Goal: Task Accomplishment & Management: Complete application form

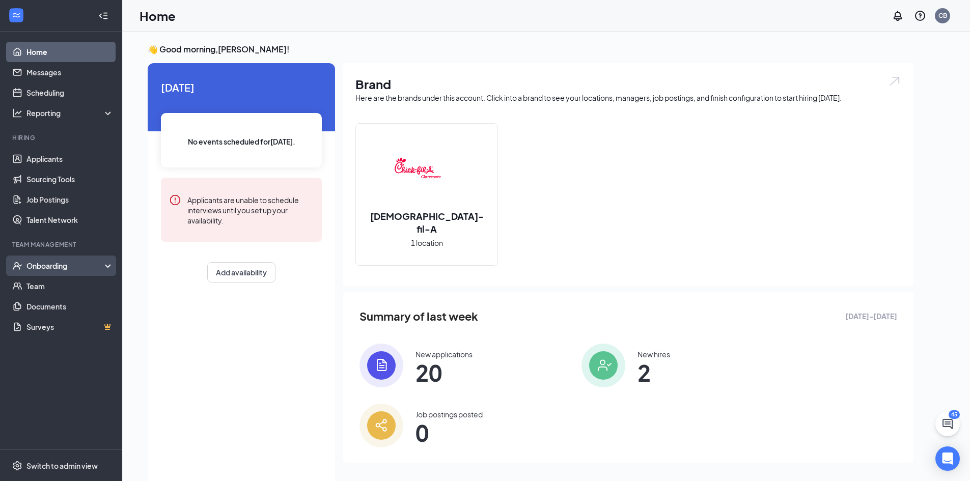
click at [67, 267] on div "Onboarding" at bounding box center [65, 266] width 78 height 10
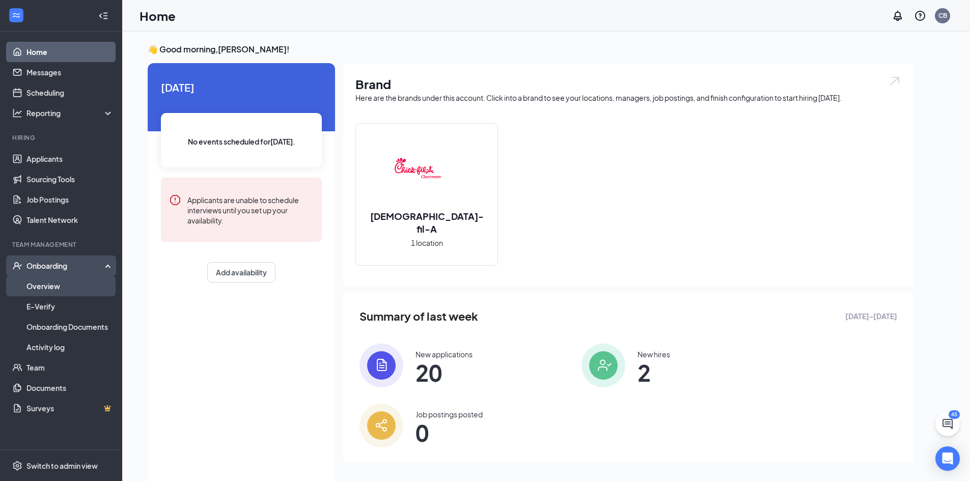
click at [64, 285] on link "Overview" at bounding box center [69, 286] width 87 height 20
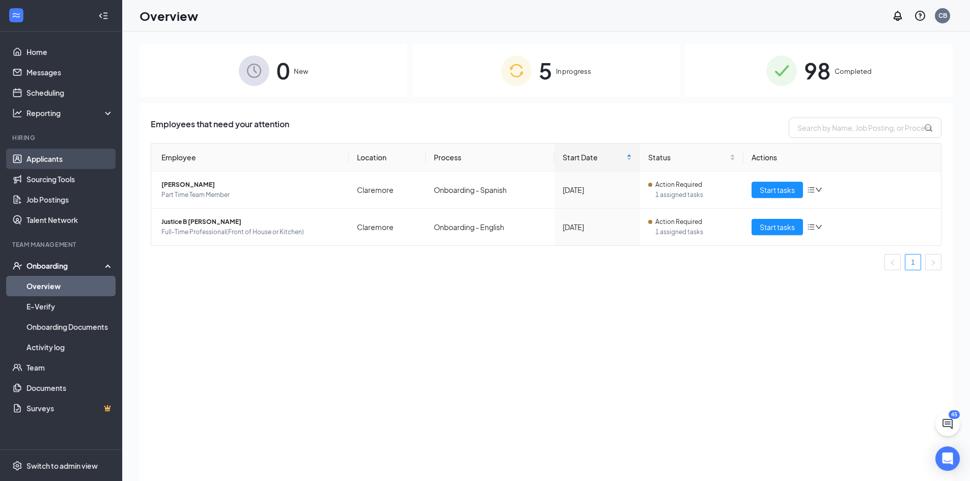
click at [50, 157] on link "Applicants" at bounding box center [69, 159] width 87 height 20
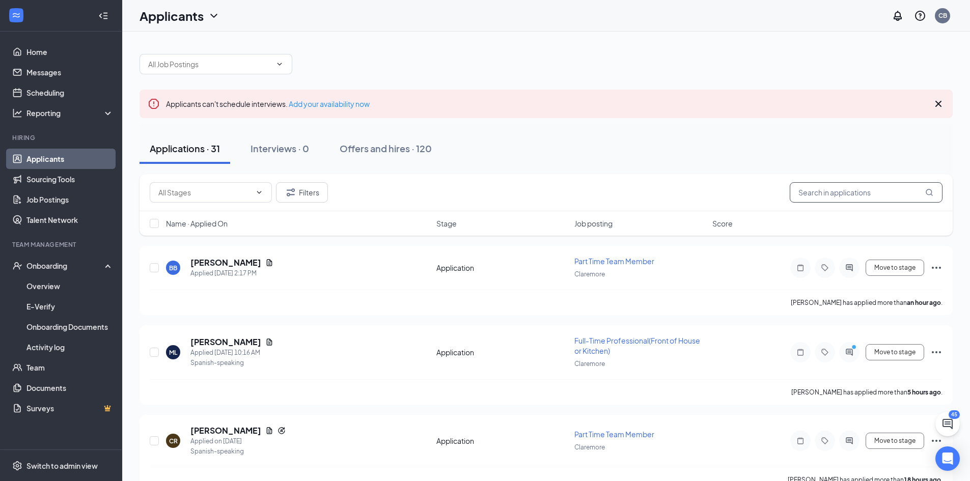
click at [809, 190] on input "text" at bounding box center [866, 192] width 153 height 20
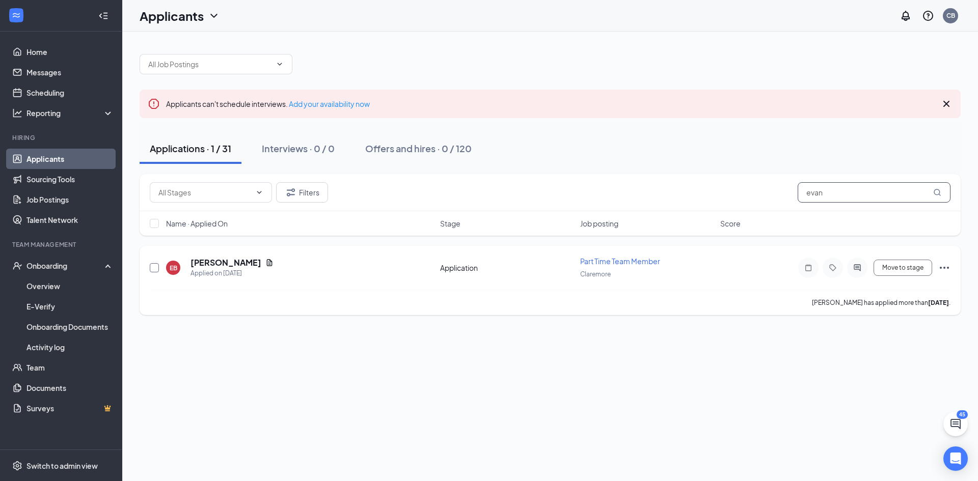
type input "evan"
click at [155, 269] on input "checkbox" at bounding box center [154, 267] width 9 height 9
checkbox input "true"
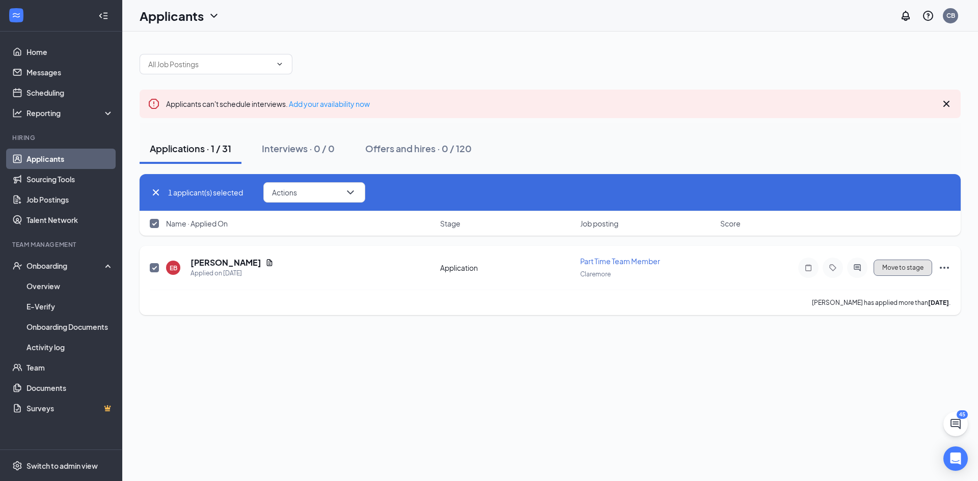
click at [892, 273] on button "Move to stage" at bounding box center [902, 268] width 59 height 16
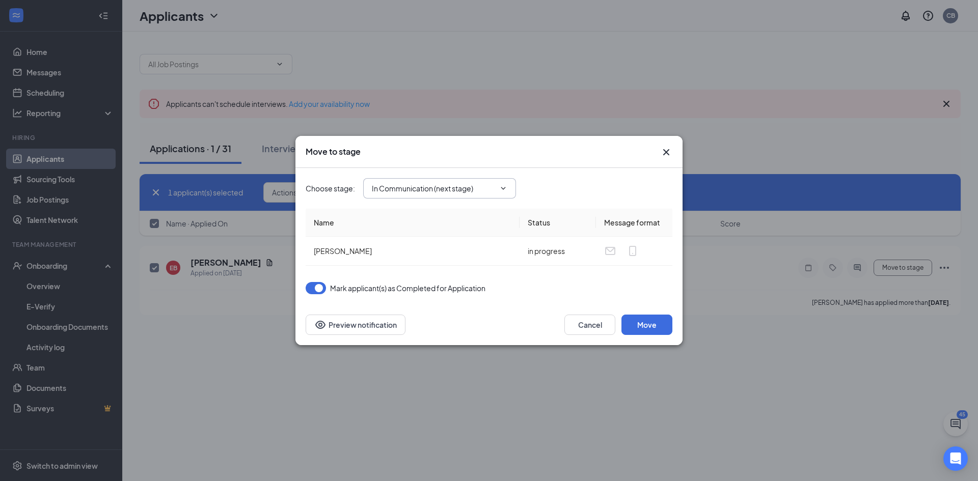
click at [475, 186] on input "In Communication (next stage)" at bounding box center [433, 188] width 123 height 11
click at [446, 274] on div "Hiring Complete" at bounding box center [448, 273] width 136 height 11
type input "Hiring Complete"
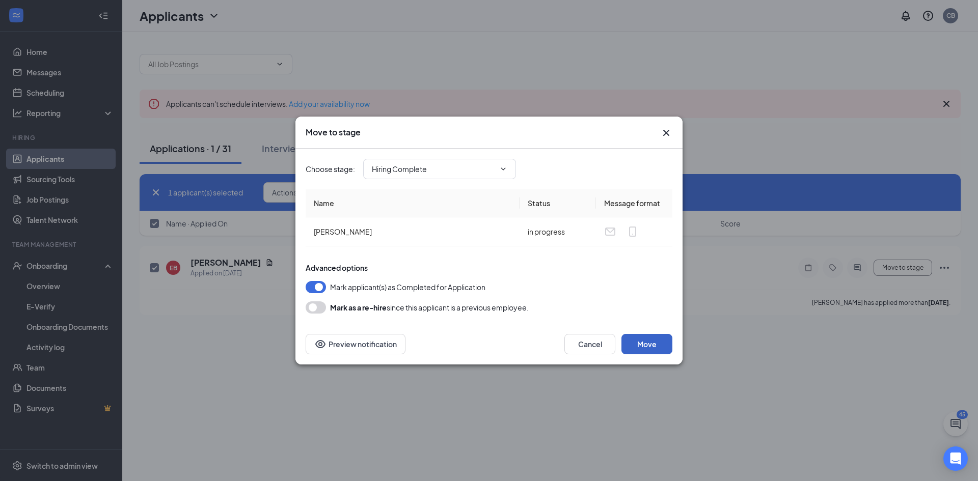
click at [643, 340] on button "Move" at bounding box center [646, 344] width 51 height 20
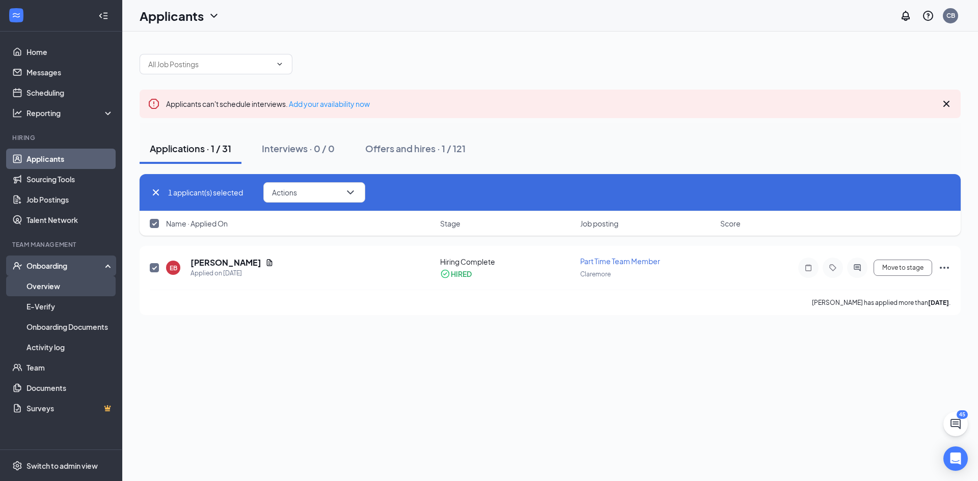
click at [33, 292] on link "Overview" at bounding box center [69, 286] width 87 height 20
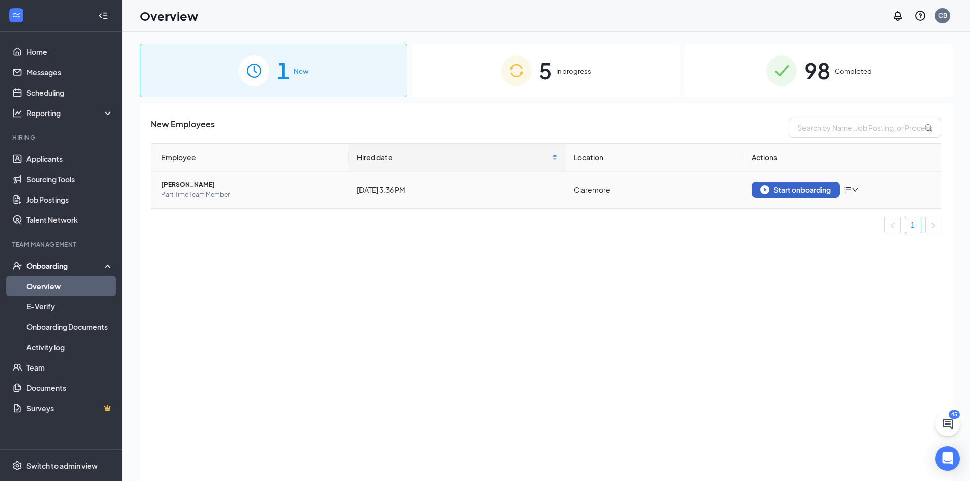
click at [809, 188] on div "Start onboarding" at bounding box center [795, 189] width 71 height 9
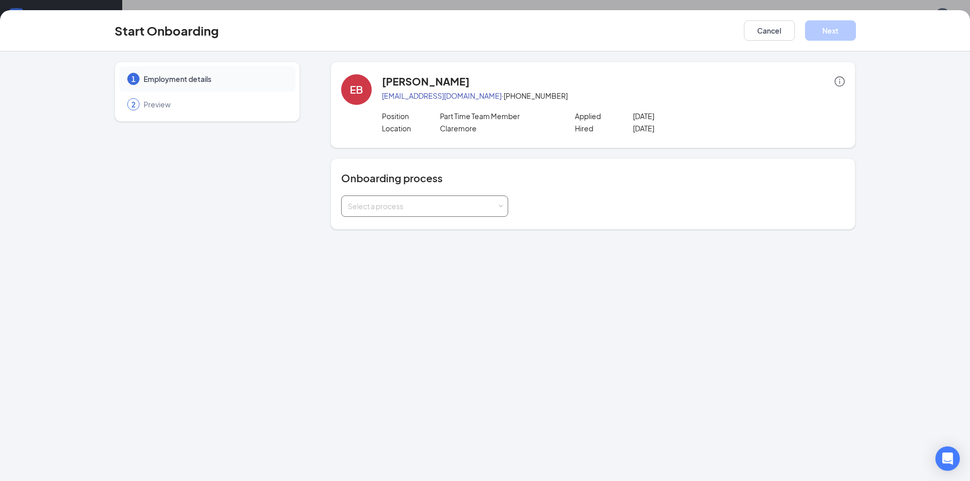
click at [437, 206] on div "Select a process" at bounding box center [422, 206] width 149 height 10
click at [409, 226] on span "Onboarding - English" at bounding box center [380, 227] width 70 height 9
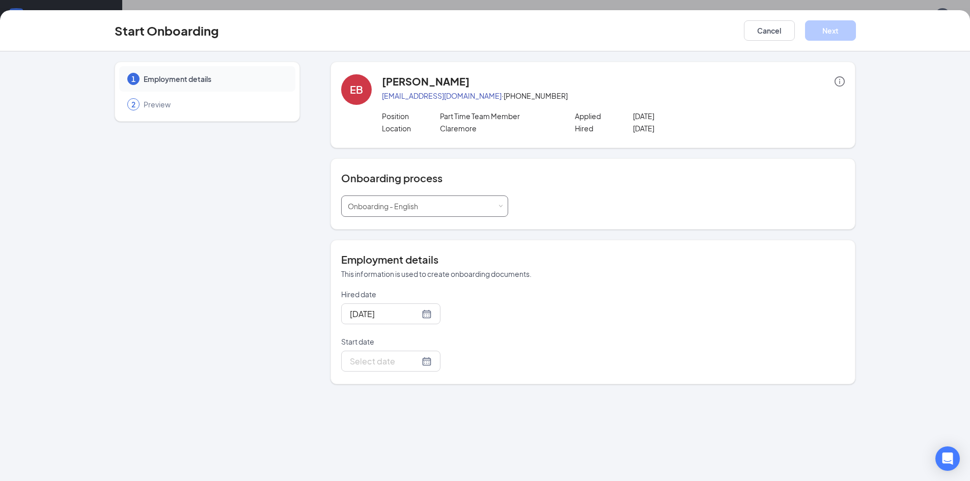
scroll to position [46, 0]
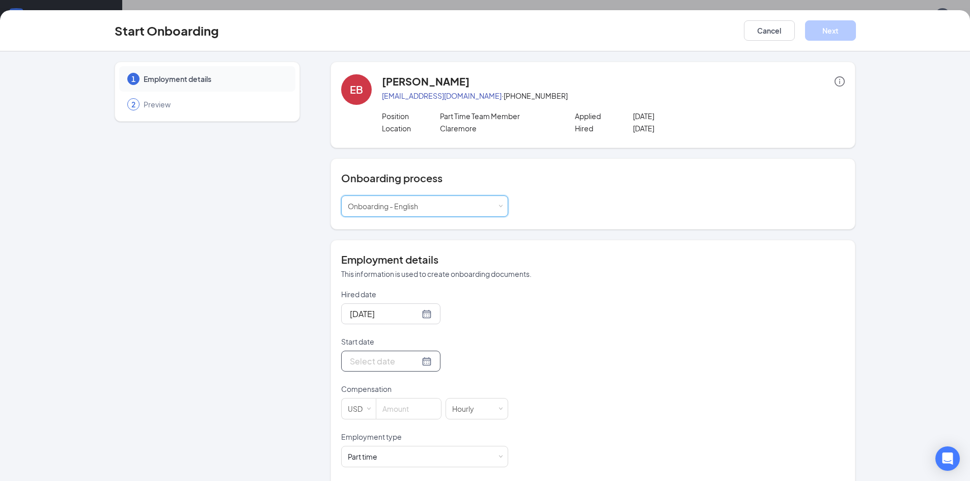
click at [380, 361] on input "Start date" at bounding box center [385, 361] width 70 height 13
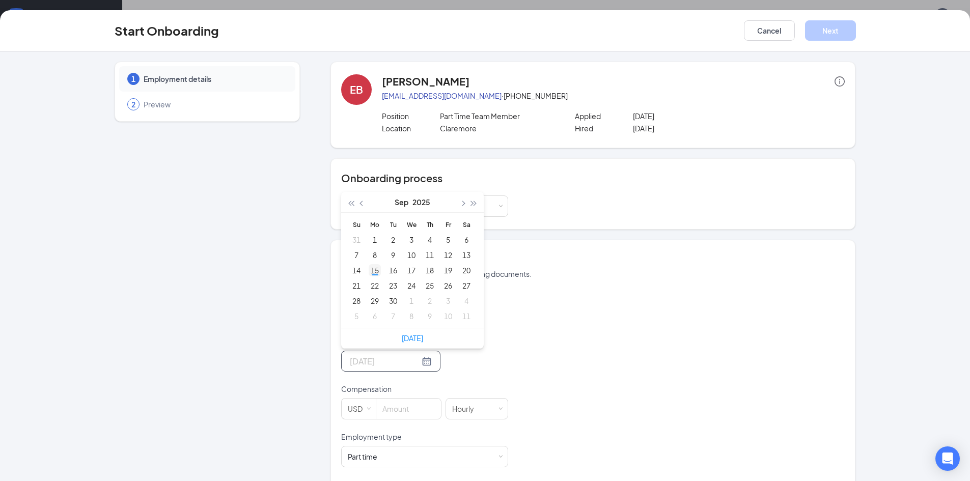
type input "[DATE]"
click at [372, 267] on div "15" at bounding box center [375, 270] width 12 height 12
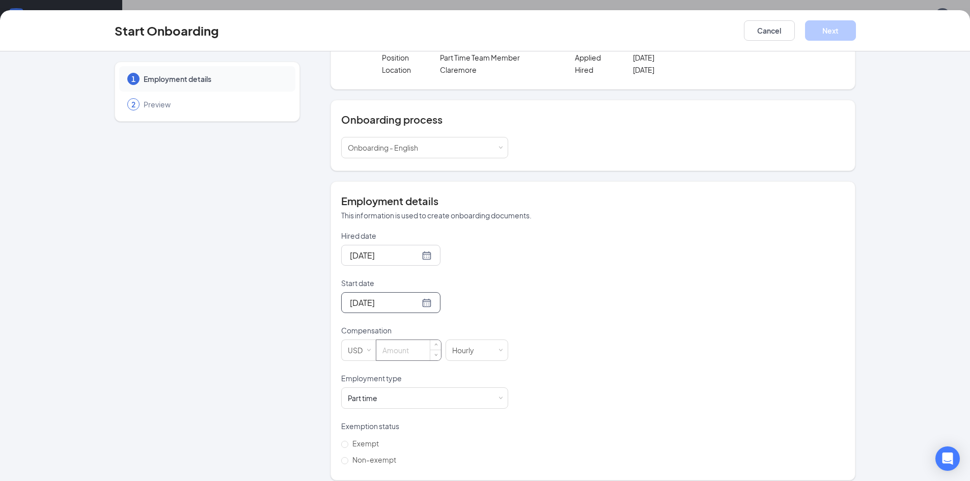
scroll to position [68, 0]
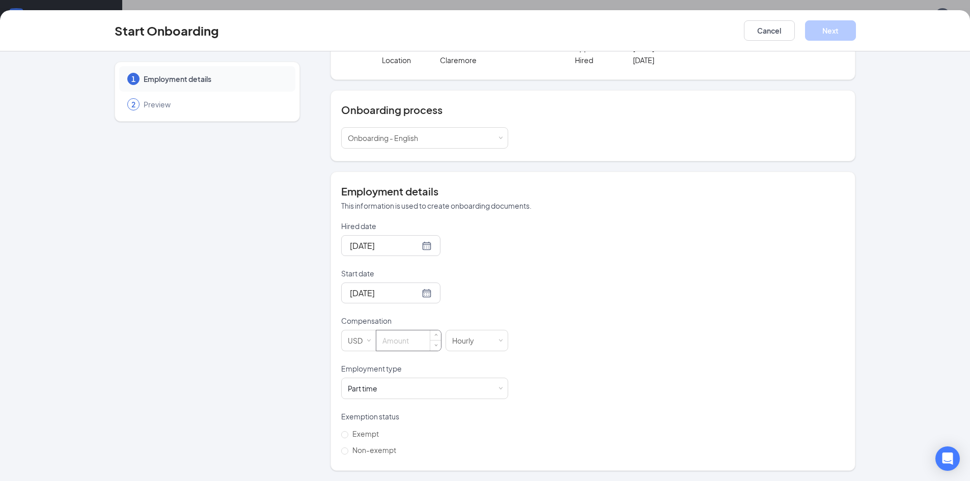
click at [407, 340] on input at bounding box center [408, 340] width 65 height 20
type input "8"
click at [343, 454] on input "Non-exempt" at bounding box center [344, 451] width 7 height 7
radio input "true"
click at [830, 31] on button "Next" at bounding box center [830, 30] width 51 height 20
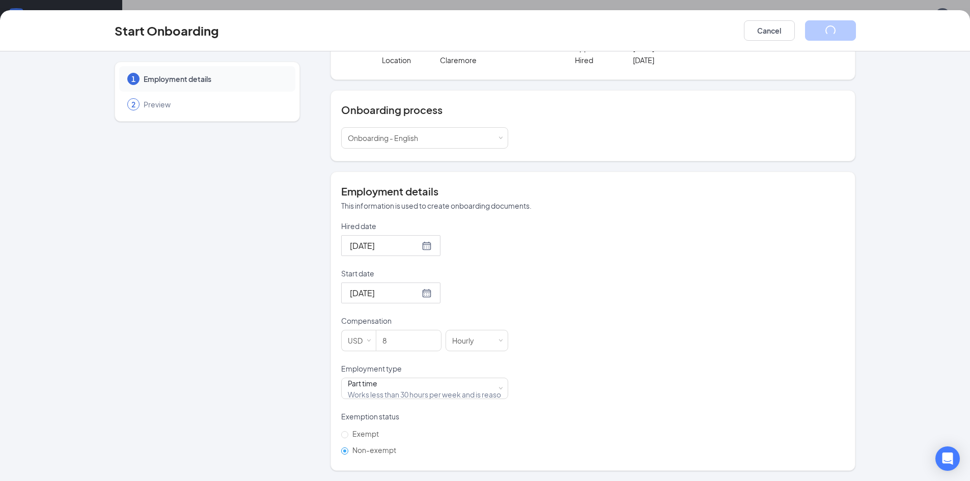
scroll to position [0, 0]
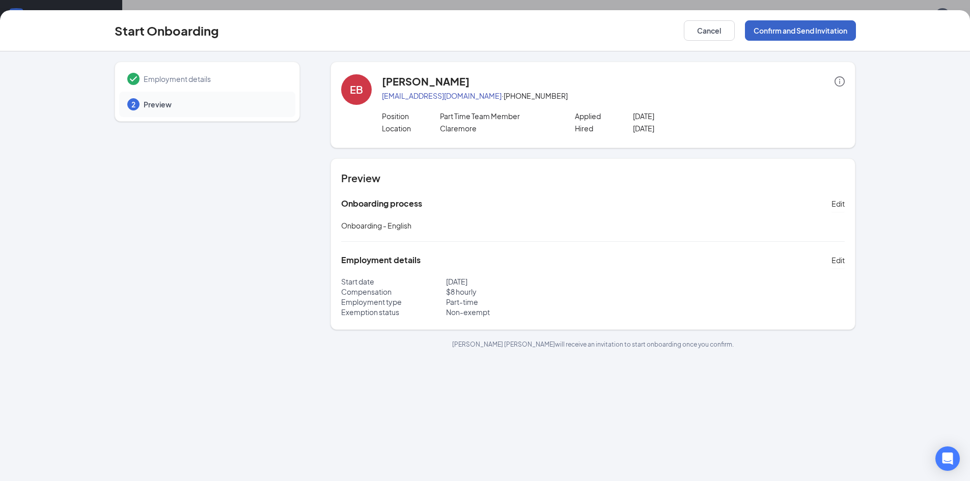
click at [786, 33] on button "Confirm and Send Invitation" at bounding box center [800, 30] width 111 height 20
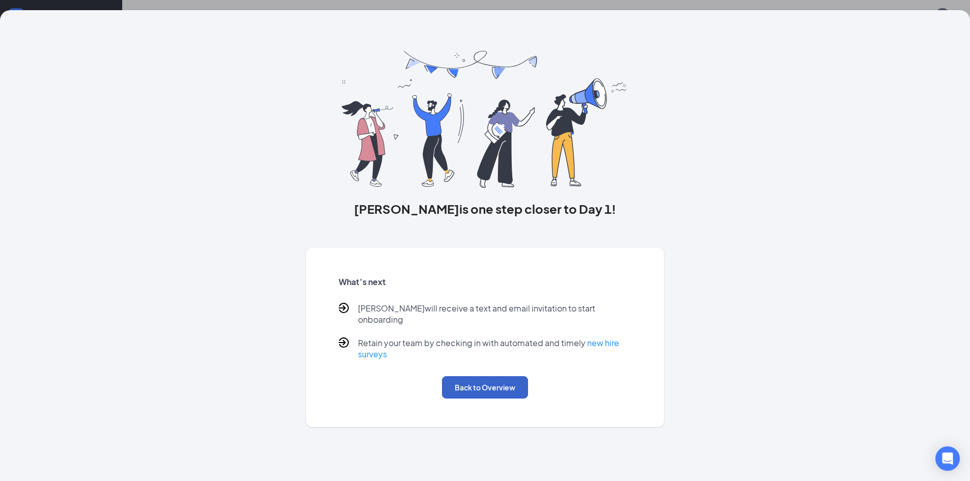
click at [504, 379] on button "Back to Overview" at bounding box center [485, 387] width 86 height 22
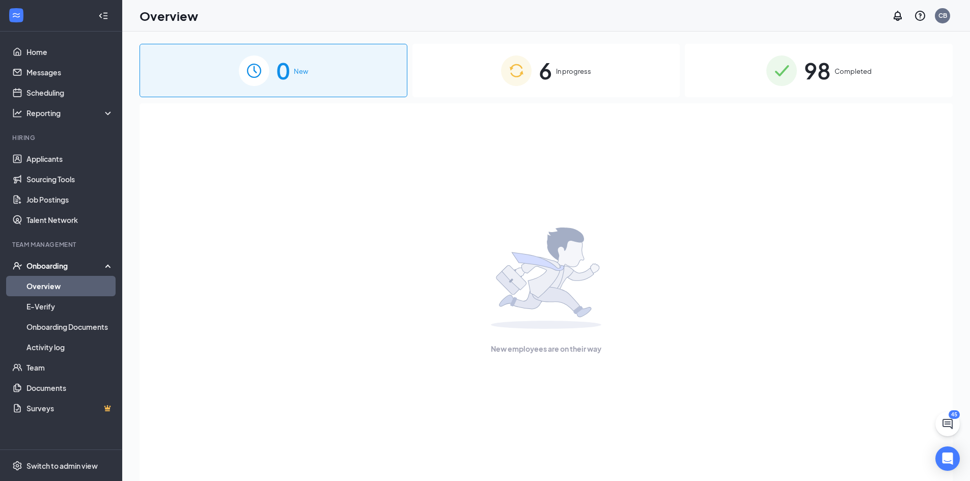
click at [549, 72] on span "6" at bounding box center [545, 70] width 13 height 35
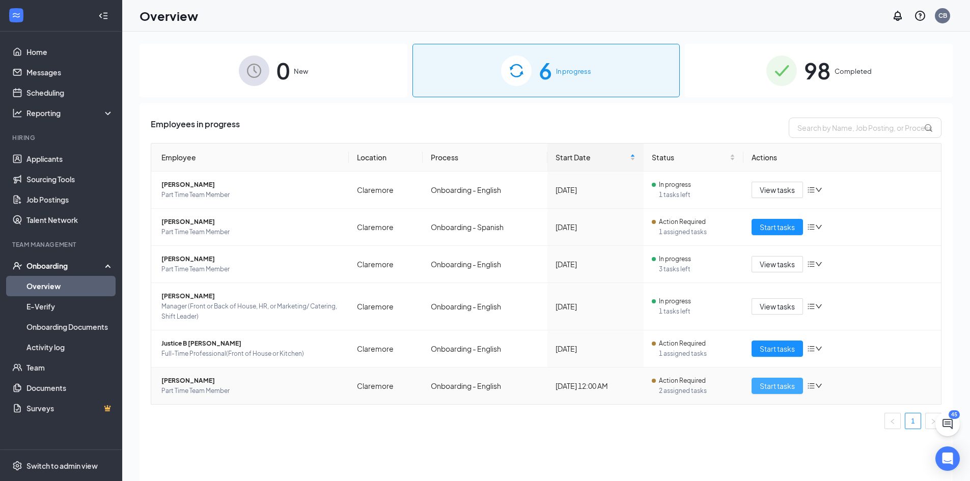
click at [778, 381] on span "Start tasks" at bounding box center [777, 385] width 35 height 11
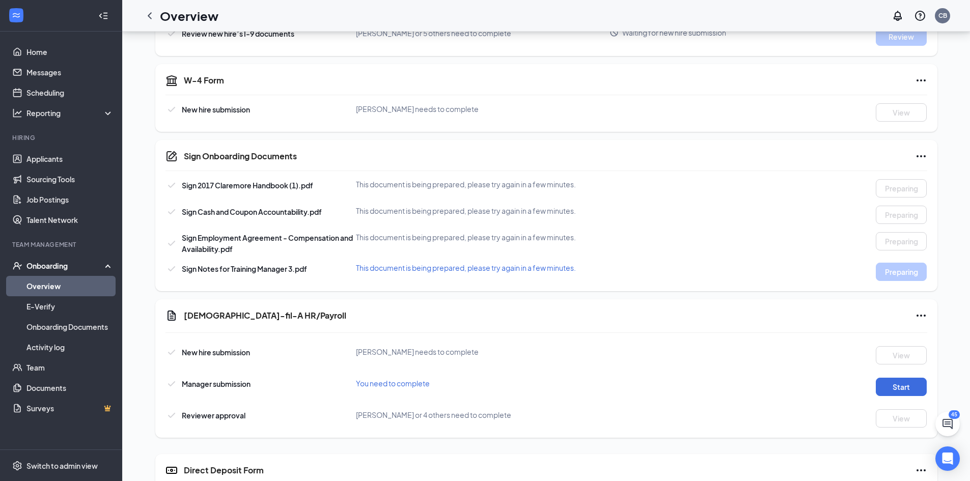
scroll to position [306, 0]
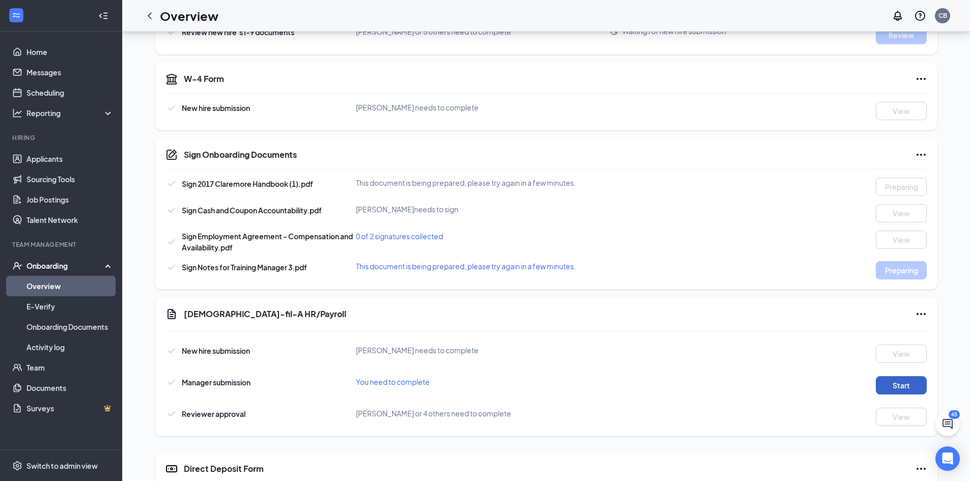
click at [888, 384] on button "Start" at bounding box center [901, 385] width 51 height 18
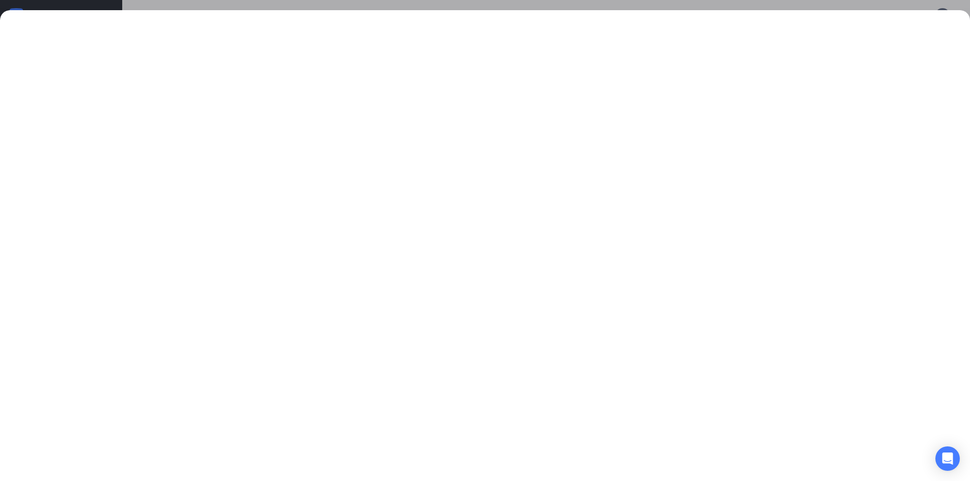
scroll to position [433, 0]
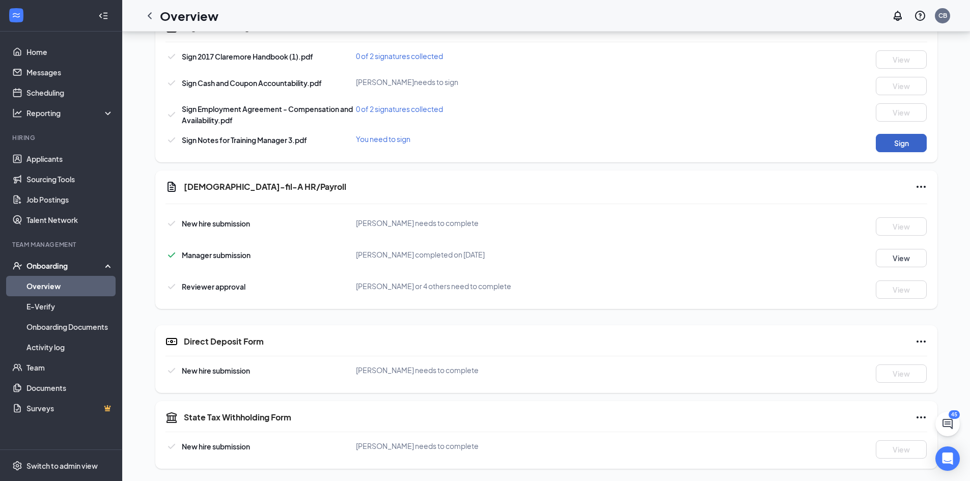
click at [911, 140] on button "Sign" at bounding box center [901, 143] width 51 height 18
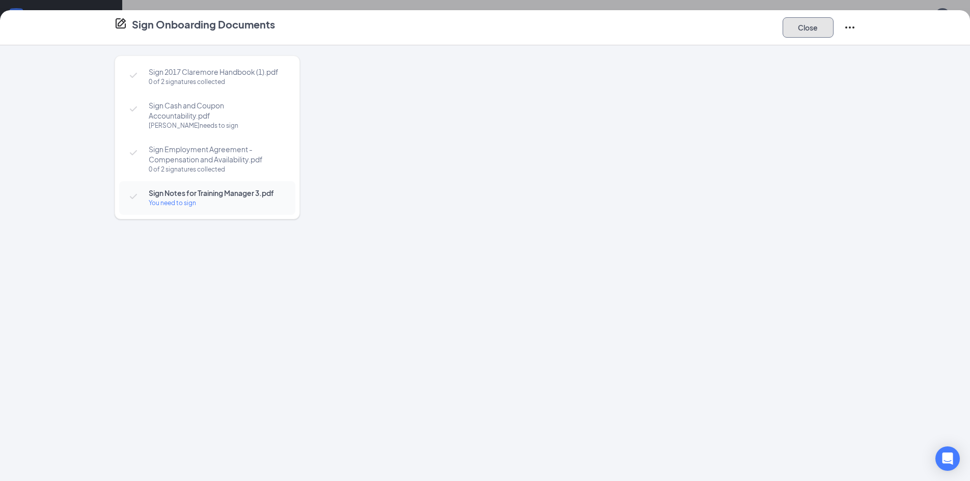
click at [805, 26] on button "Close" at bounding box center [808, 27] width 51 height 20
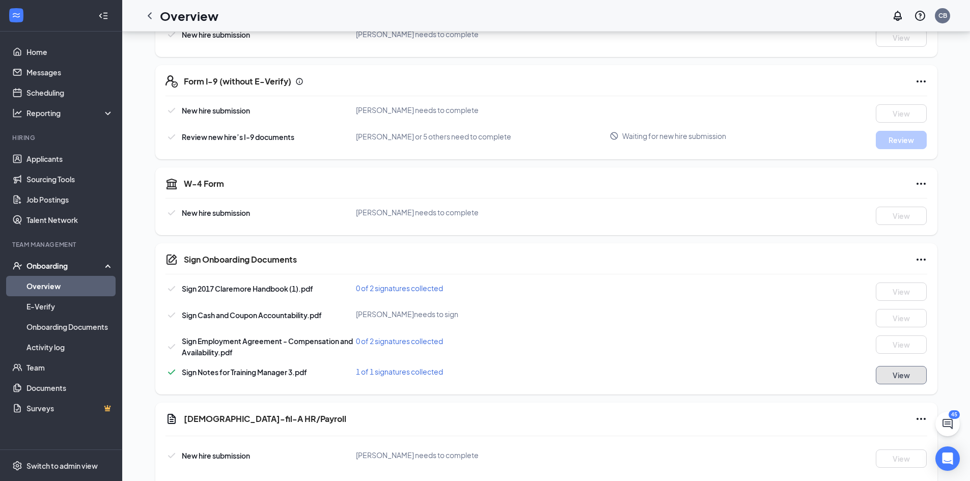
scroll to position [229, 0]
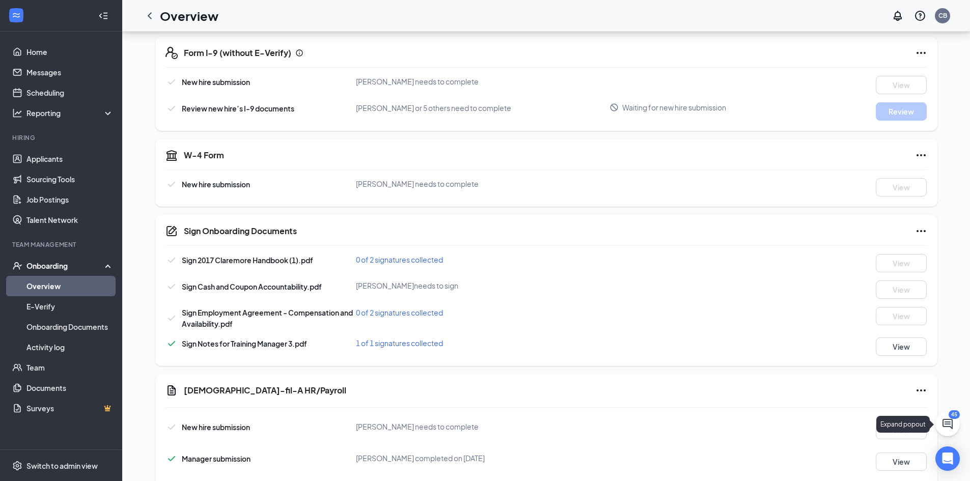
click at [948, 422] on icon "ChatActive" at bounding box center [948, 424] width 10 height 10
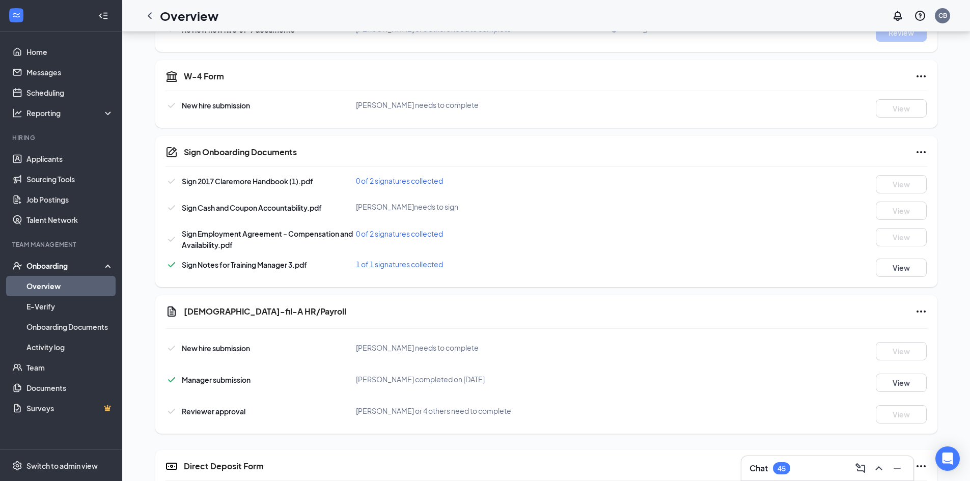
scroll to position [331, 0]
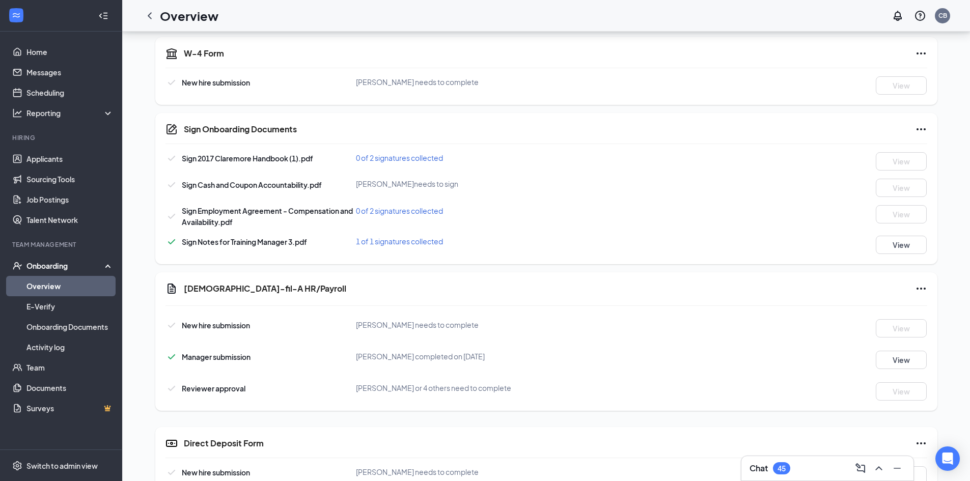
click at [821, 460] on div "Chat 45" at bounding box center [828, 468] width 156 height 16
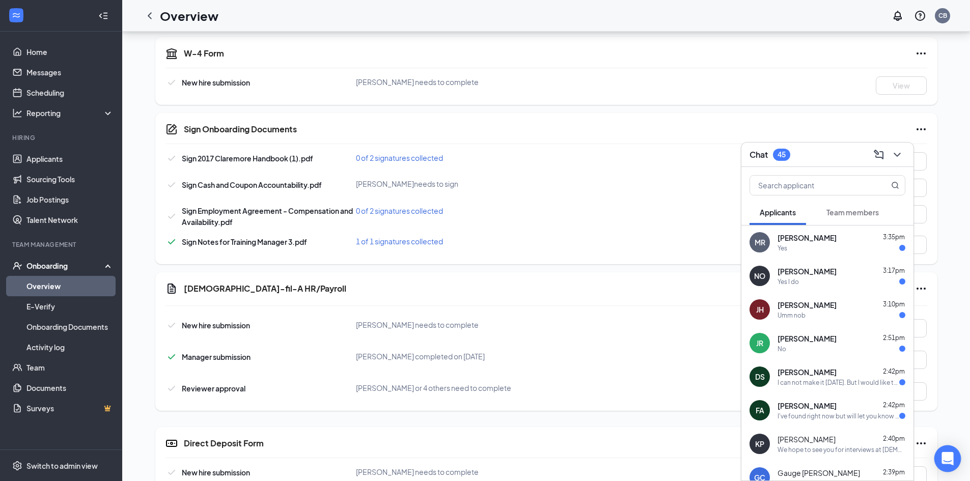
click at [947, 456] on icon "Open Intercom Messenger" at bounding box center [947, 458] width 12 height 13
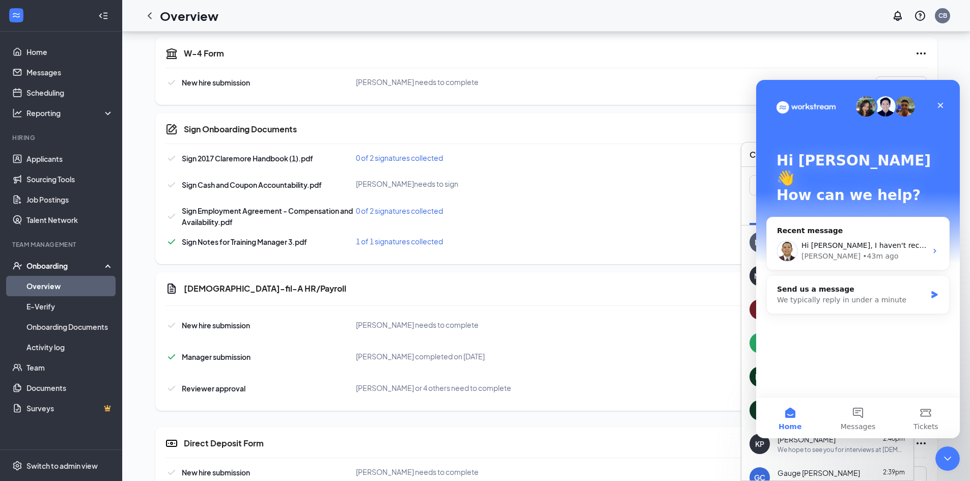
scroll to position [0, 0]
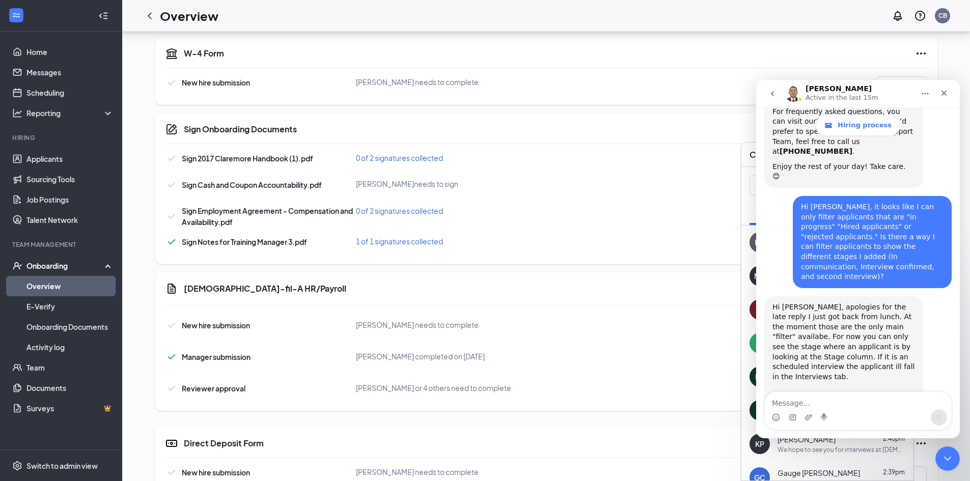
scroll to position [1327, 0]
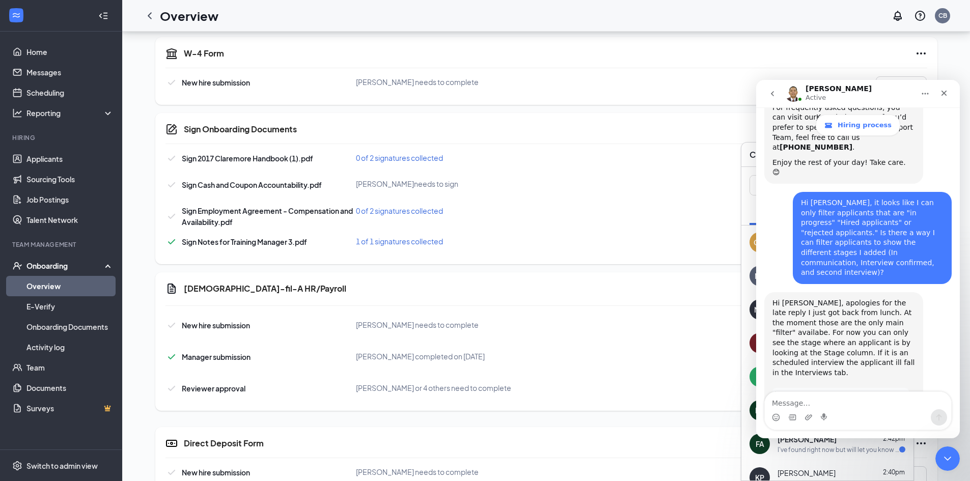
click at [678, 165] on div "Sign 2017 Claremore Handbook (1).pdf 0 of 2 signatures collected View" at bounding box center [546, 161] width 762 height 18
click at [940, 97] on icon "Close" at bounding box center [944, 93] width 8 height 8
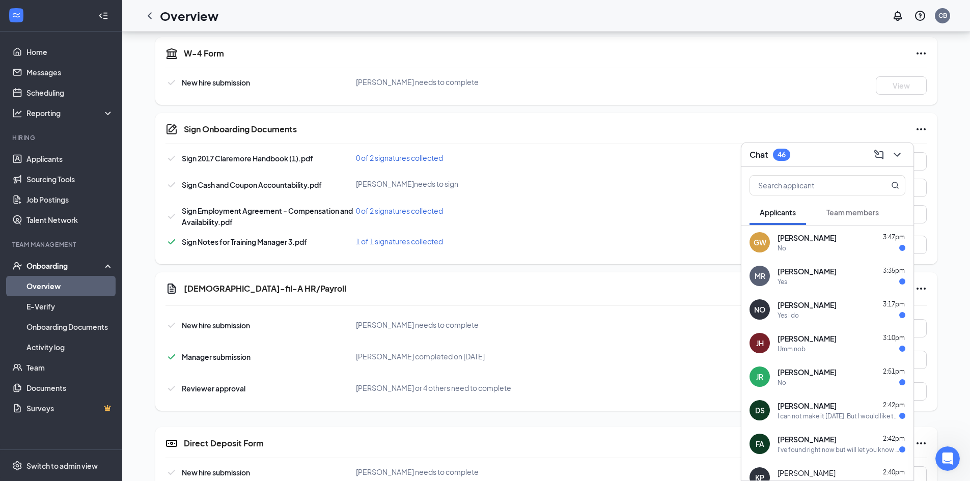
click at [711, 354] on div "Manager submission [PERSON_NAME] completed on [DATE] View" at bounding box center [546, 360] width 762 height 18
click at [904, 154] on button at bounding box center [897, 155] width 16 height 16
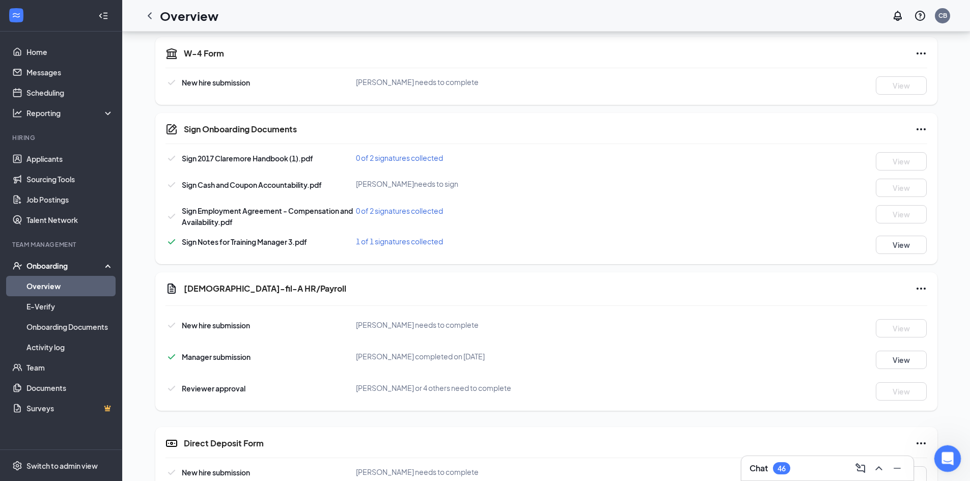
click at [950, 459] on icon "Open Intercom Messenger" at bounding box center [946, 457] width 17 height 17
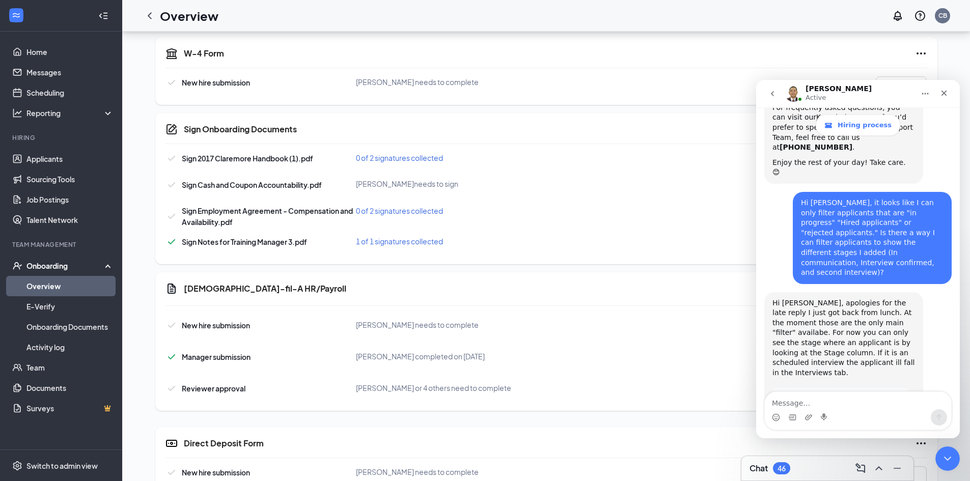
click at [824, 410] on div "Intercom messenger" at bounding box center [825, 417] width 8 height 16
click at [834, 405] on textarea "Message…" at bounding box center [858, 400] width 186 height 17
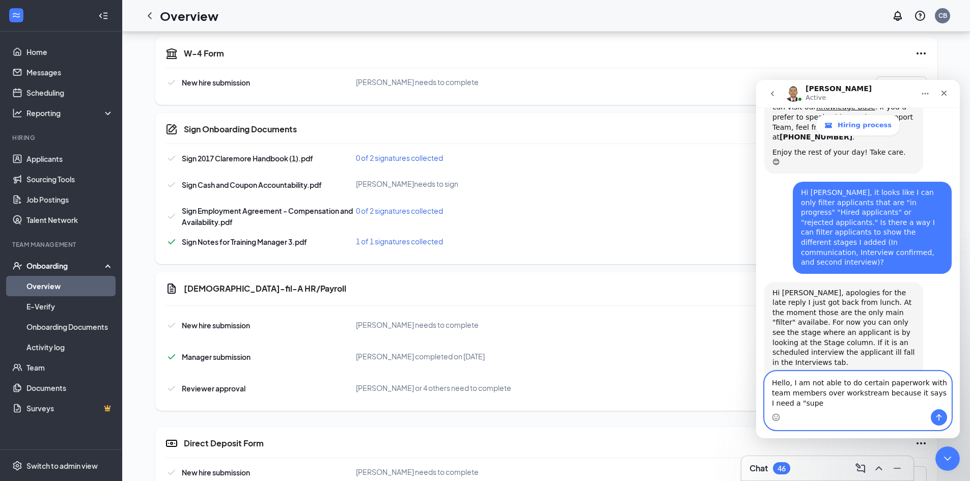
scroll to position [1347, 0]
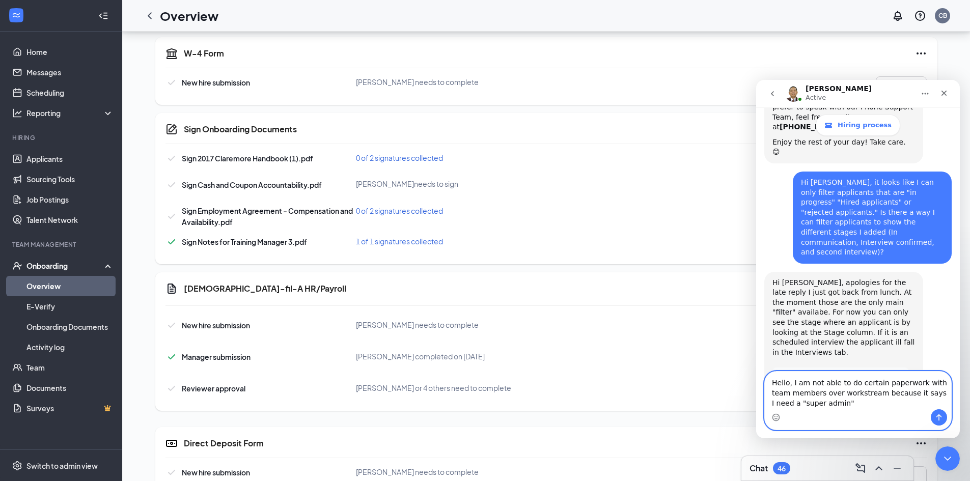
click at [930, 396] on textarea "Hello, I am not able to do certain paperwork with team members over workstream …" at bounding box center [858, 391] width 186 height 38
click at [840, 402] on textarea "Hello, I am not able to do certain paperwork with team members over workstream …" at bounding box center [858, 391] width 186 height 38
click at [933, 392] on textarea "Hello, I am not able to do certain paperwork with team members over workstream …" at bounding box center [858, 391] width 186 height 38
click at [891, 402] on textarea "Hello, I am not able to do certain paperwork with team members over workstream …" at bounding box center [858, 391] width 186 height 38
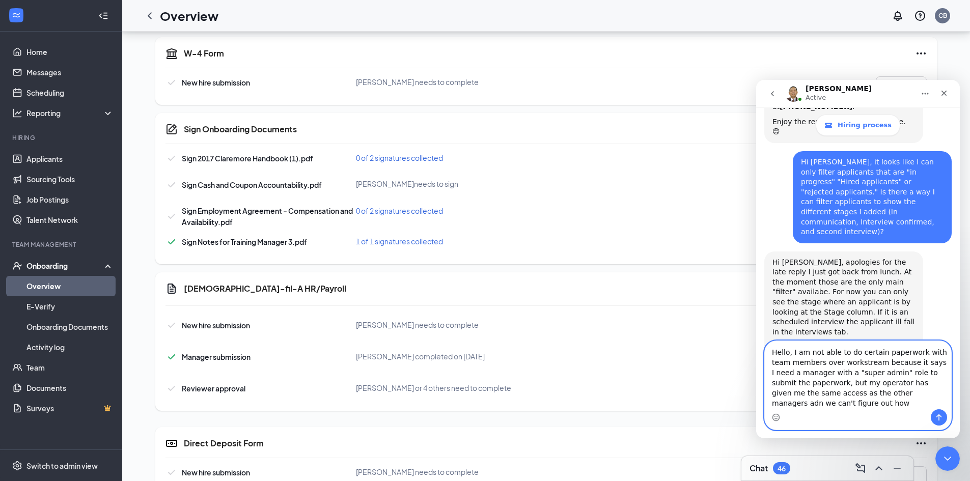
scroll to position [1378, 0]
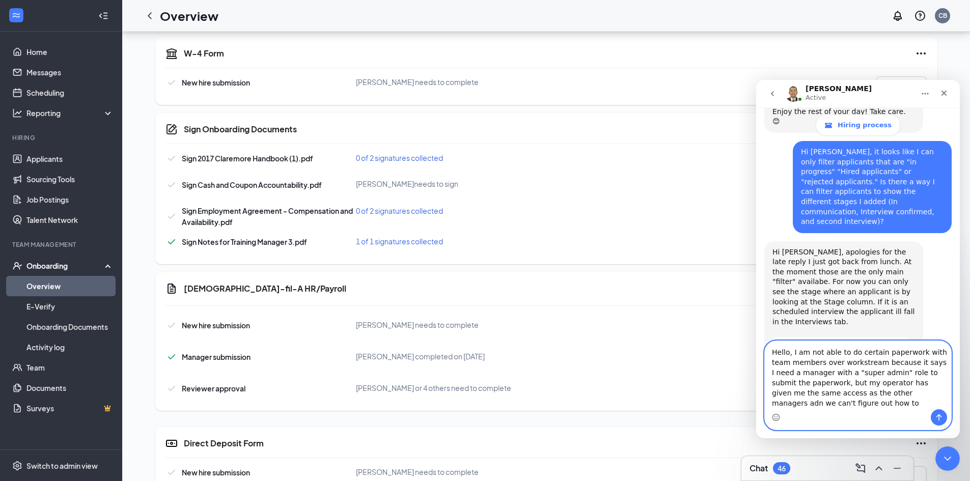
click at [878, 394] on textarea "Hello, I am not able to do certain paperwork with team members over workstream …" at bounding box center [858, 375] width 186 height 68
drag, startPoint x: 806, startPoint y: 405, endPoint x: 804, endPoint y: 400, distance: 5.5
click at [804, 404] on textarea "Hello, I am not able to do certain paperwork with team members over workstream …" at bounding box center [858, 375] width 186 height 68
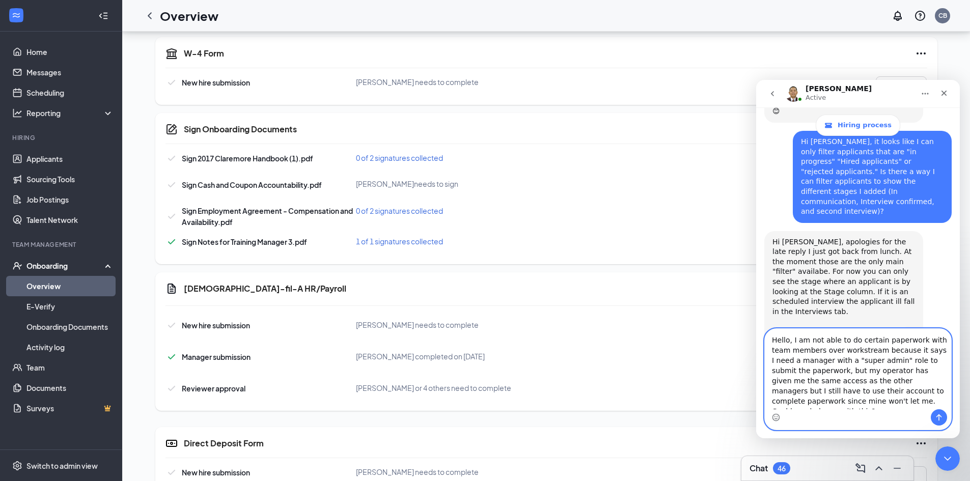
click at [809, 375] on textarea "Hello, I am not able to do certain paperwork with team members over workstream …" at bounding box center [858, 369] width 186 height 80
click at [822, 391] on textarea "Hello, I am not able to do certain paperwork with team members over workstream …" at bounding box center [858, 369] width 186 height 80
click at [823, 391] on textarea "Hello, I am not able to do certain paperwork with team members over workstream …" at bounding box center [858, 369] width 186 height 80
click at [814, 392] on textarea "Hello, I am not able to do certain paperwork with team members over workstream …" at bounding box center [858, 369] width 186 height 80
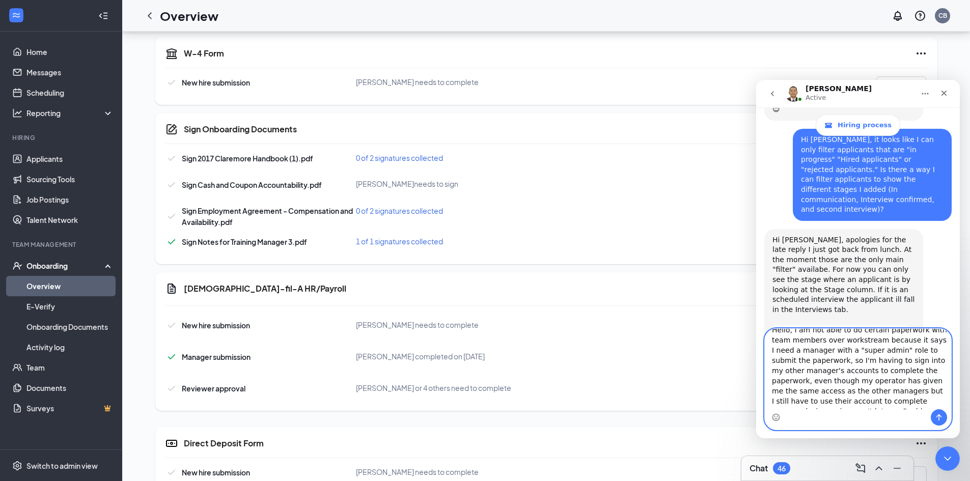
scroll to position [18, 0]
drag, startPoint x: 868, startPoint y: 384, endPoint x: 928, endPoint y: 397, distance: 61.5
click at [928, 397] on textarea "Hello, I am not able to do certain paperwork with team members over workstream …" at bounding box center [858, 369] width 186 height 80
click at [905, 394] on textarea "Hello, I am not able to do certain paperwork with team members over workstream …" at bounding box center [858, 369] width 186 height 80
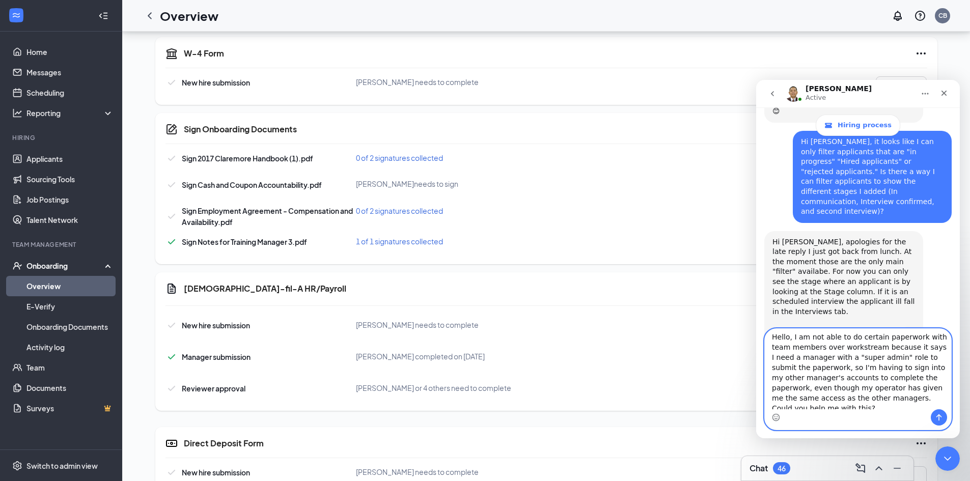
scroll to position [0, 0]
click at [837, 363] on textarea "Hello, I am not able to do certain paperwork with team members over workstream …" at bounding box center [858, 369] width 186 height 80
click at [868, 407] on textarea "Hello, I am not able to do certain paperwork with team members over workstream …" at bounding box center [858, 369] width 186 height 80
type textarea "Hello, I am not able to do certain paperwork with team members over workstream …"
click at [938, 413] on icon "Send a message…" at bounding box center [939, 417] width 8 height 8
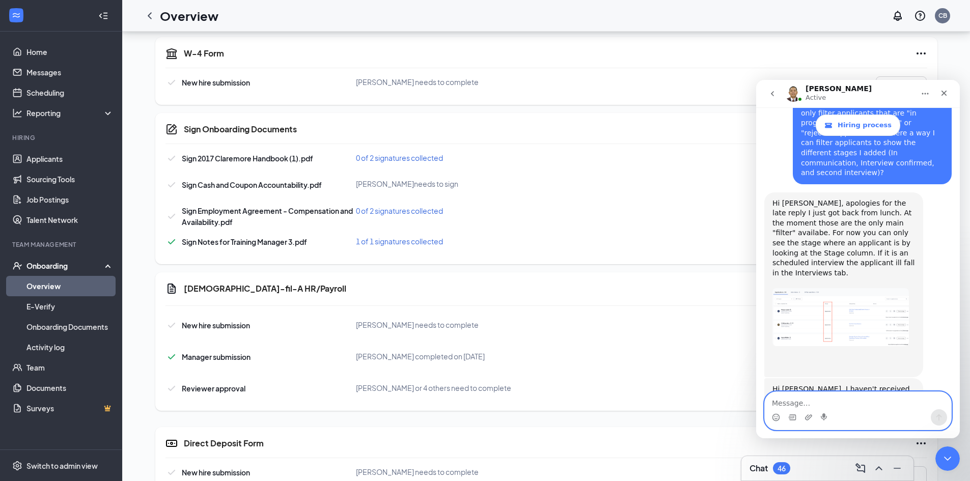
scroll to position [1437, 0]
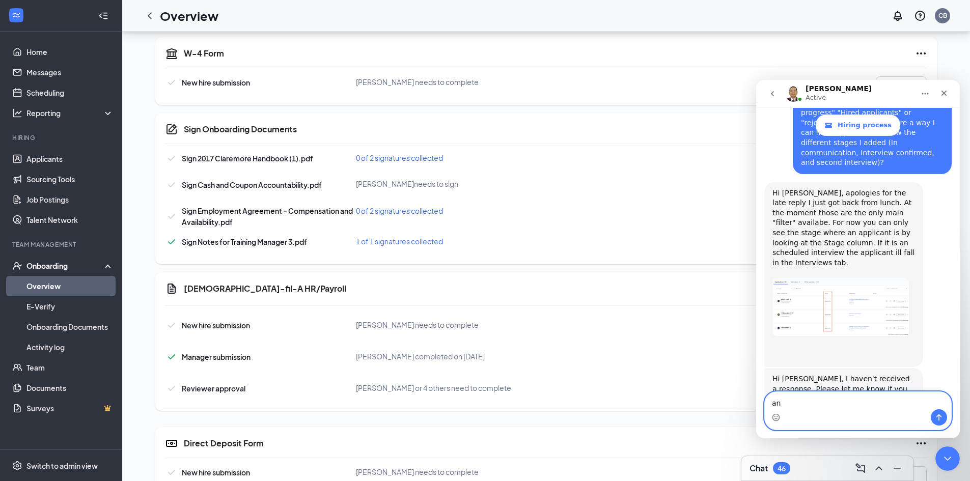
type textarea "a"
click at [725, 309] on div "[DEMOGRAPHIC_DATA]-fil-A HR/Payroll New hire submission [PERSON_NAME] needs to …" at bounding box center [546, 341] width 782 height 139
click at [943, 95] on icon "Close" at bounding box center [944, 94] width 6 height 6
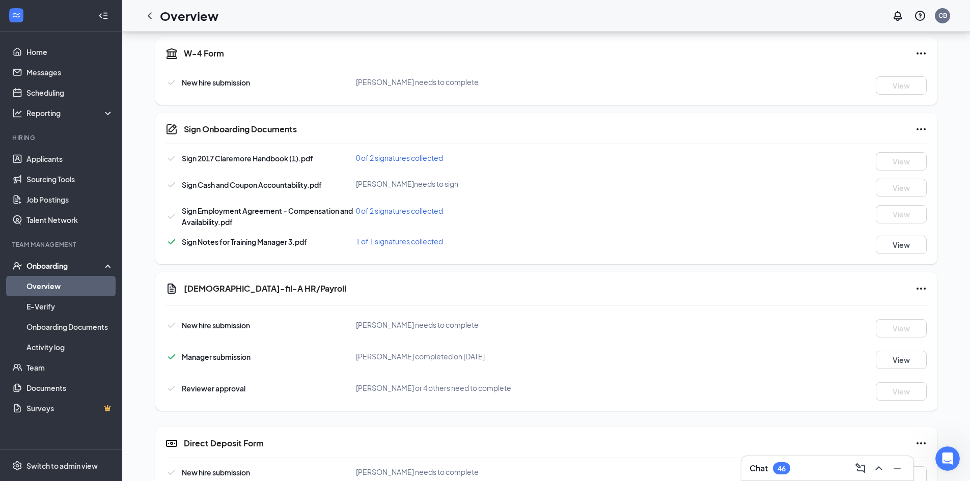
scroll to position [1476, 0]
click at [944, 461] on icon "Open Intercom Messenger" at bounding box center [946, 457] width 17 height 17
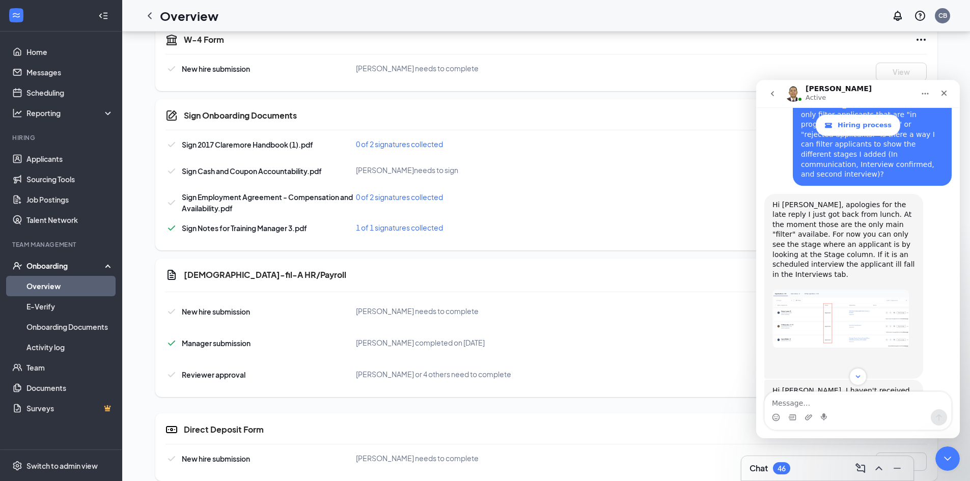
scroll to position [433, 0]
